Goal: Information Seeking & Learning: Learn about a topic

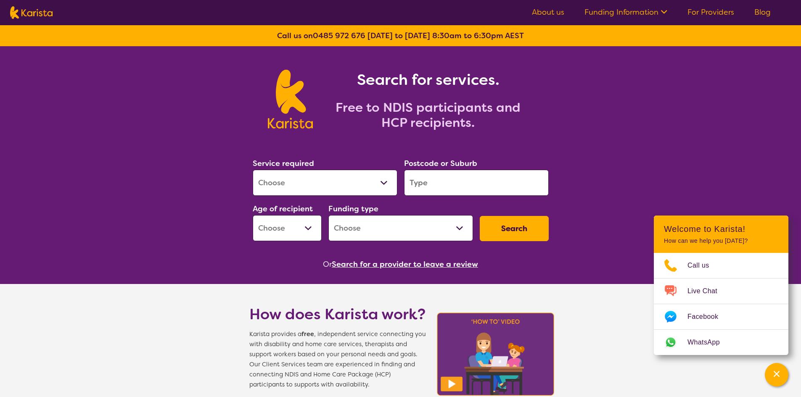
click at [651, 13] on link "Funding Information" at bounding box center [626, 12] width 83 height 10
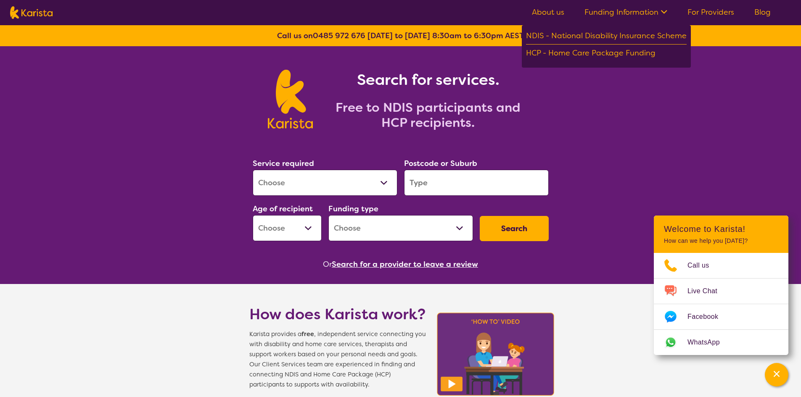
click at [551, 12] on link "About us" at bounding box center [548, 12] width 32 height 10
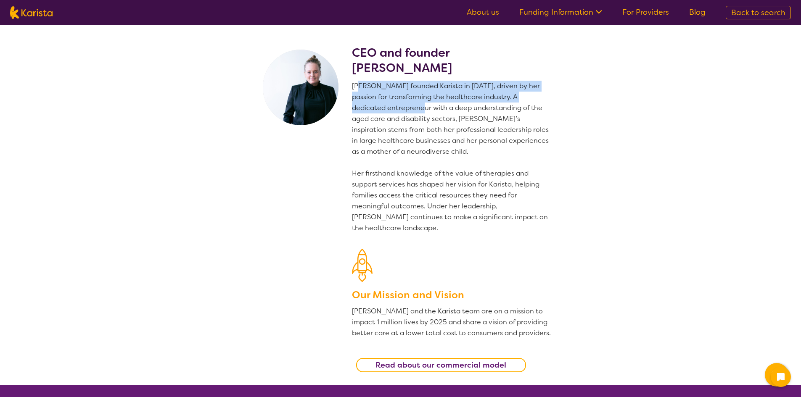
drag, startPoint x: 359, startPoint y: 86, endPoint x: 445, endPoint y: 140, distance: 101.4
click at [410, 108] on p "[PERSON_NAME] founded Karista in [DATE], driven by her passion for transforming…" at bounding box center [452, 157] width 200 height 153
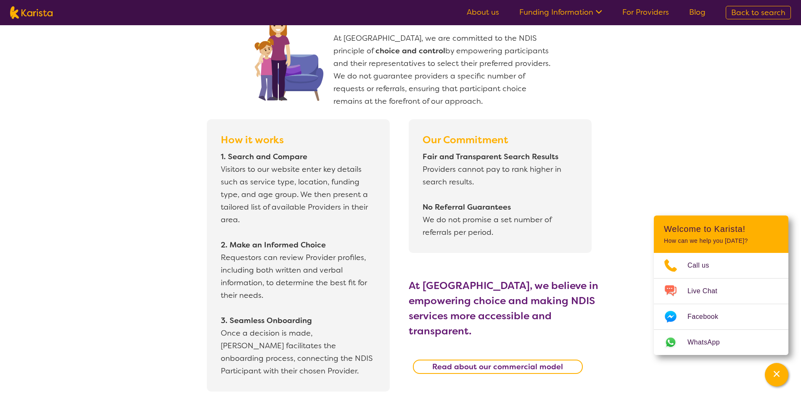
scroll to position [673, 0]
